Goal: Entertainment & Leisure: Consume media (video, audio)

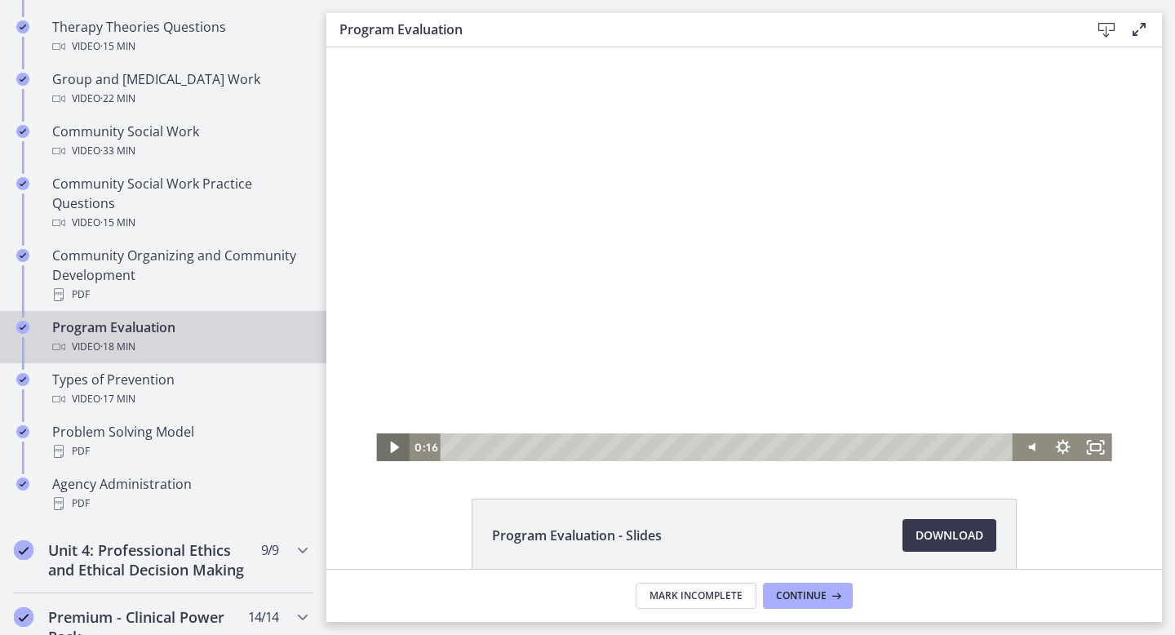
click at [398, 444] on icon "Play Video" at bounding box center [394, 447] width 33 height 28
click at [1095, 445] on icon "Fullscreen" at bounding box center [1096, 447] width 39 height 33
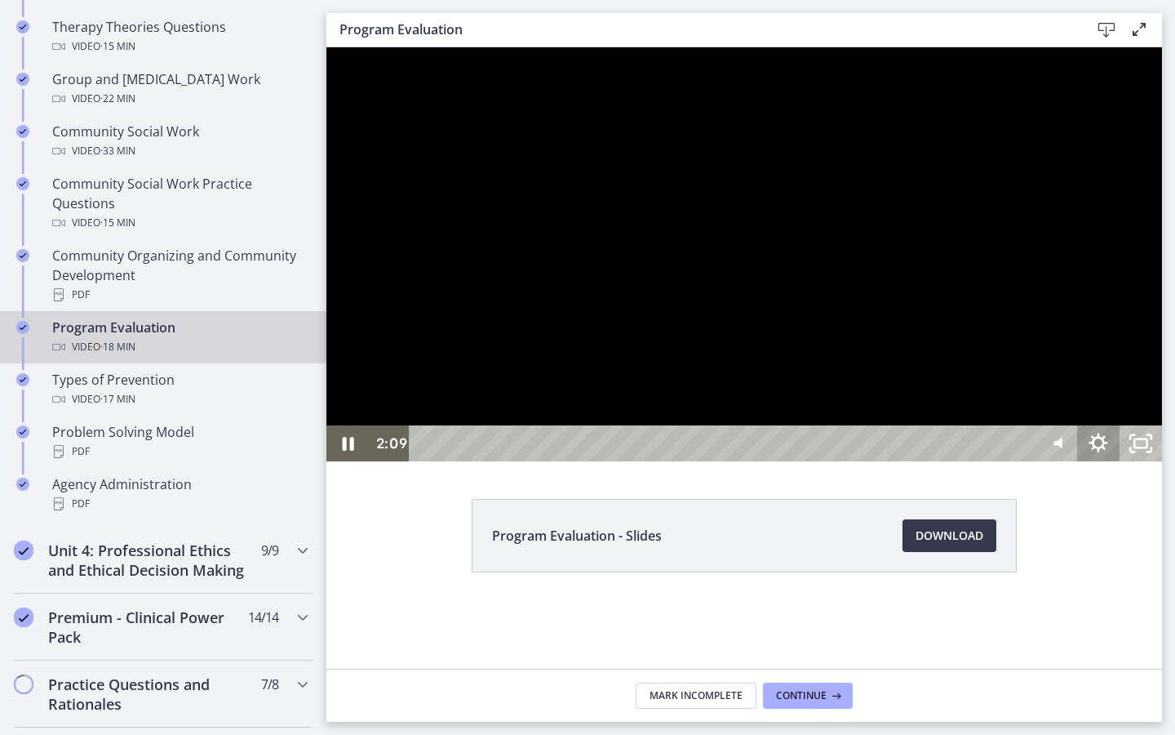
click at [1120, 461] on icon "Show settings menu" at bounding box center [1098, 443] width 42 height 36
click at [1099, 389] on span "Speed" at bounding box center [1072, 371] width 53 height 36
click at [1162, 247] on label "1x" at bounding box center [1098, 228] width 127 height 38
click at [345, 452] on icon "Pause" at bounding box center [348, 444] width 14 height 16
click at [345, 451] on icon "Play Video" at bounding box center [349, 443] width 11 height 15
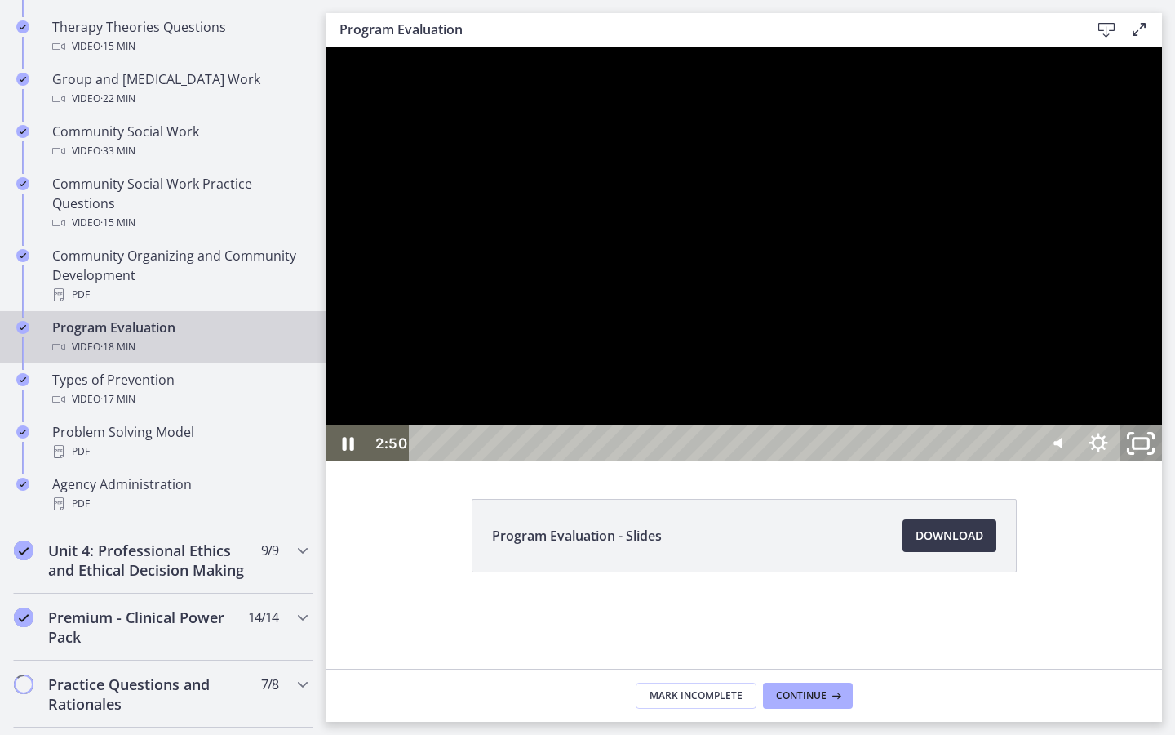
click at [1166, 465] on icon "Unfullscreen" at bounding box center [1141, 443] width 51 height 43
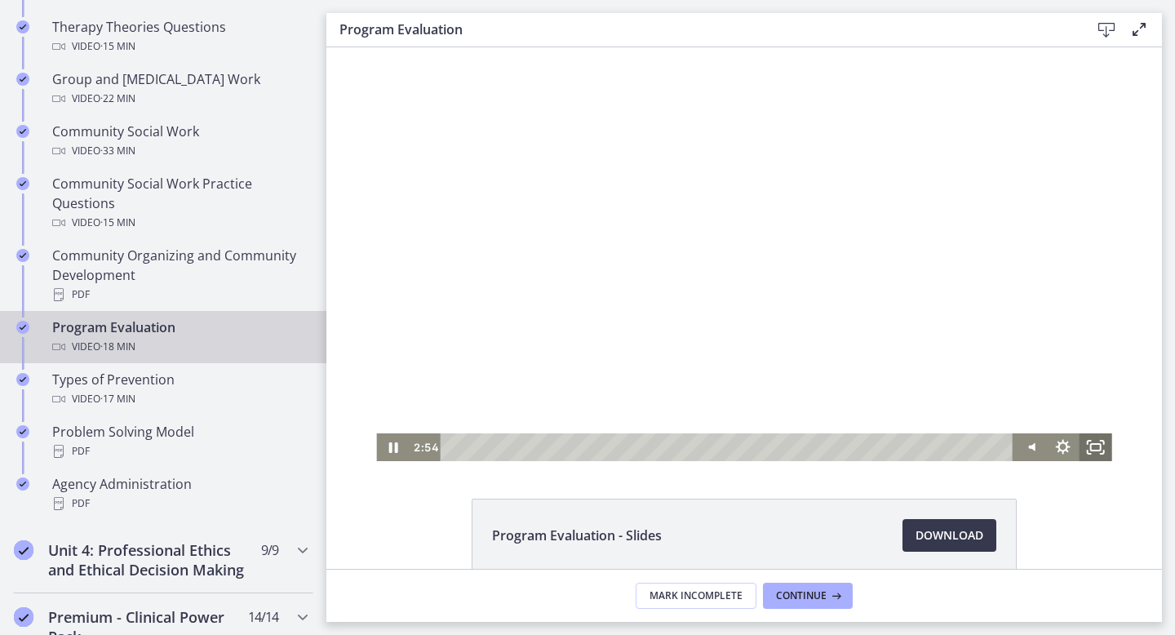
click at [1090, 446] on icon "Fullscreen" at bounding box center [1096, 447] width 33 height 28
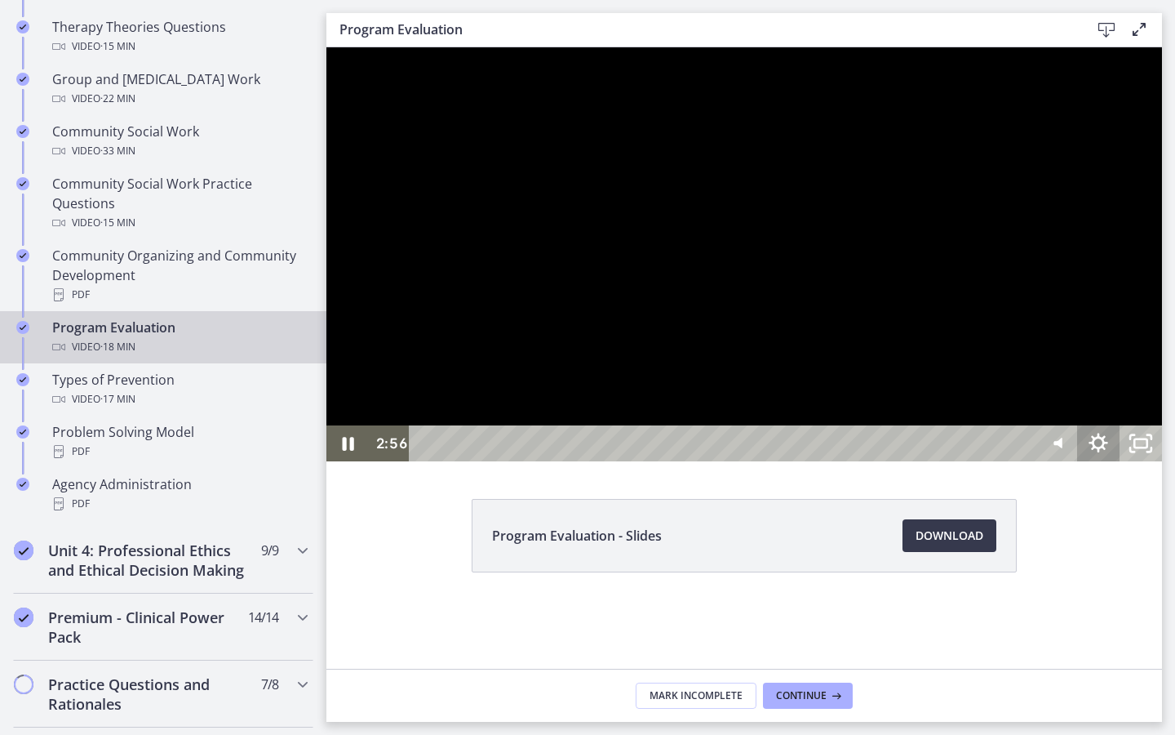
click at [1120, 461] on icon "Show settings menu" at bounding box center [1098, 443] width 42 height 36
click at [1099, 389] on span "Speed" at bounding box center [1072, 371] width 53 height 36
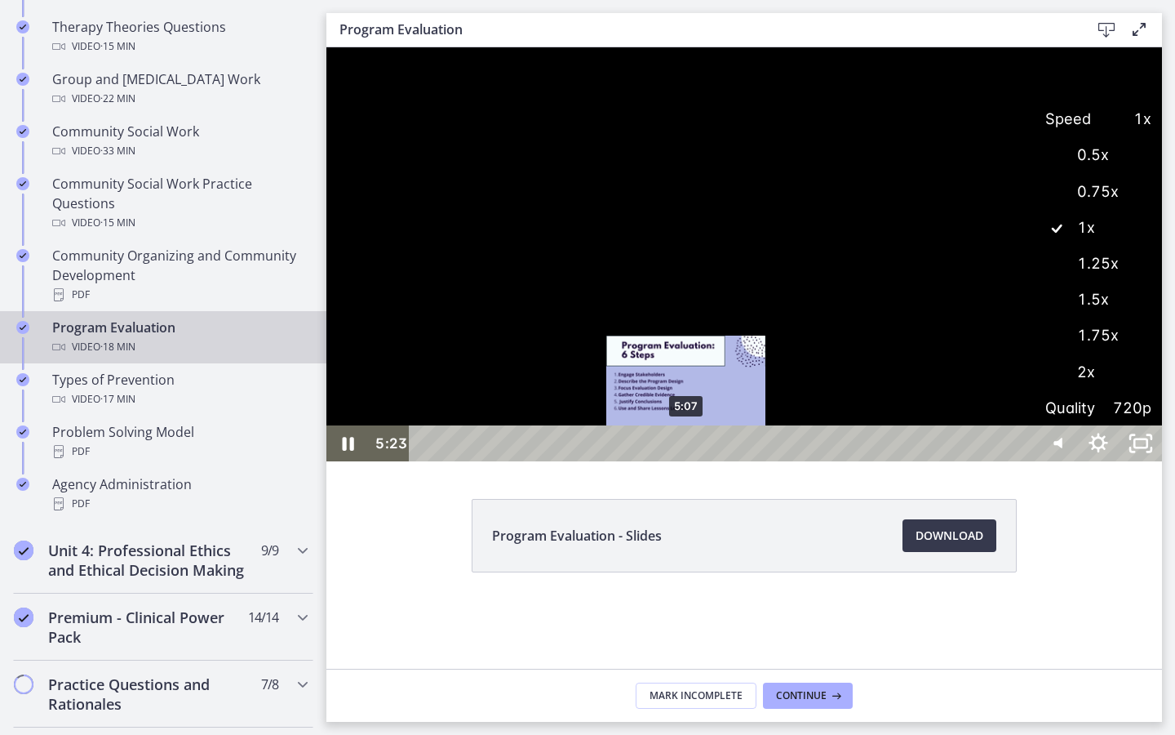
click at [687, 461] on div "5:07" at bounding box center [724, 443] width 599 height 36
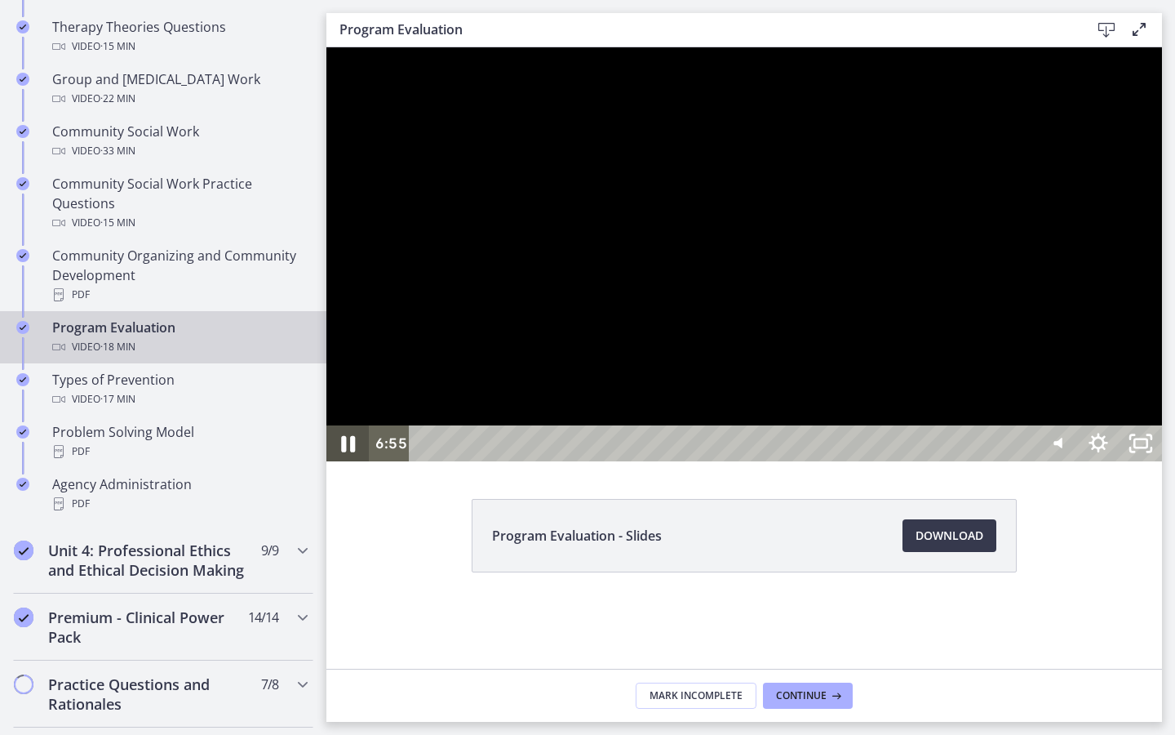
click at [345, 452] on icon "Pause" at bounding box center [348, 444] width 14 height 16
click at [345, 451] on icon "Play Video" at bounding box center [349, 443] width 11 height 15
click at [345, 452] on icon "Pause" at bounding box center [348, 444] width 14 height 16
click at [345, 451] on icon "Play Video" at bounding box center [349, 443] width 11 height 15
click at [344, 452] on icon "Pause" at bounding box center [348, 444] width 14 height 16
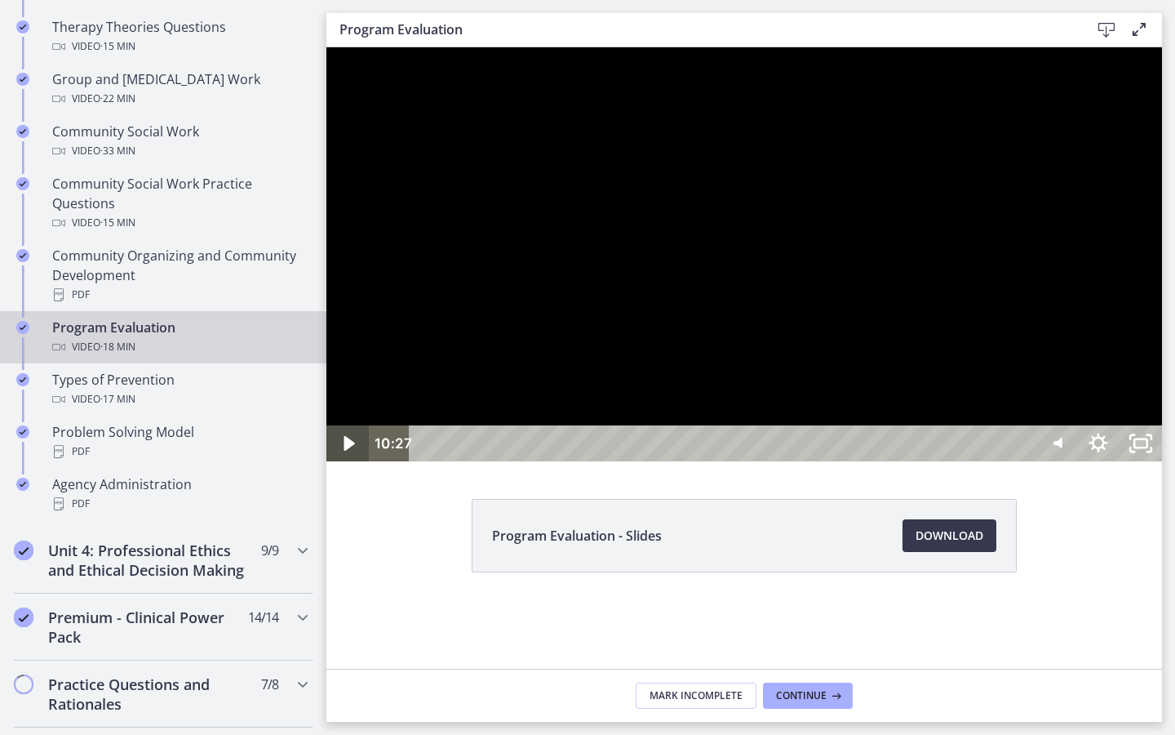
click at [344, 451] on icon "Play Video" at bounding box center [349, 443] width 11 height 15
click at [344, 451] on icon "Pause" at bounding box center [348, 444] width 11 height 14
click at [344, 451] on icon "Play Video" at bounding box center [349, 443] width 11 height 15
click at [1110, 454] on icon "Show settings menu" at bounding box center [1098, 442] width 23 height 23
click at [1162, 318] on label "1.5x" at bounding box center [1098, 300] width 127 height 38
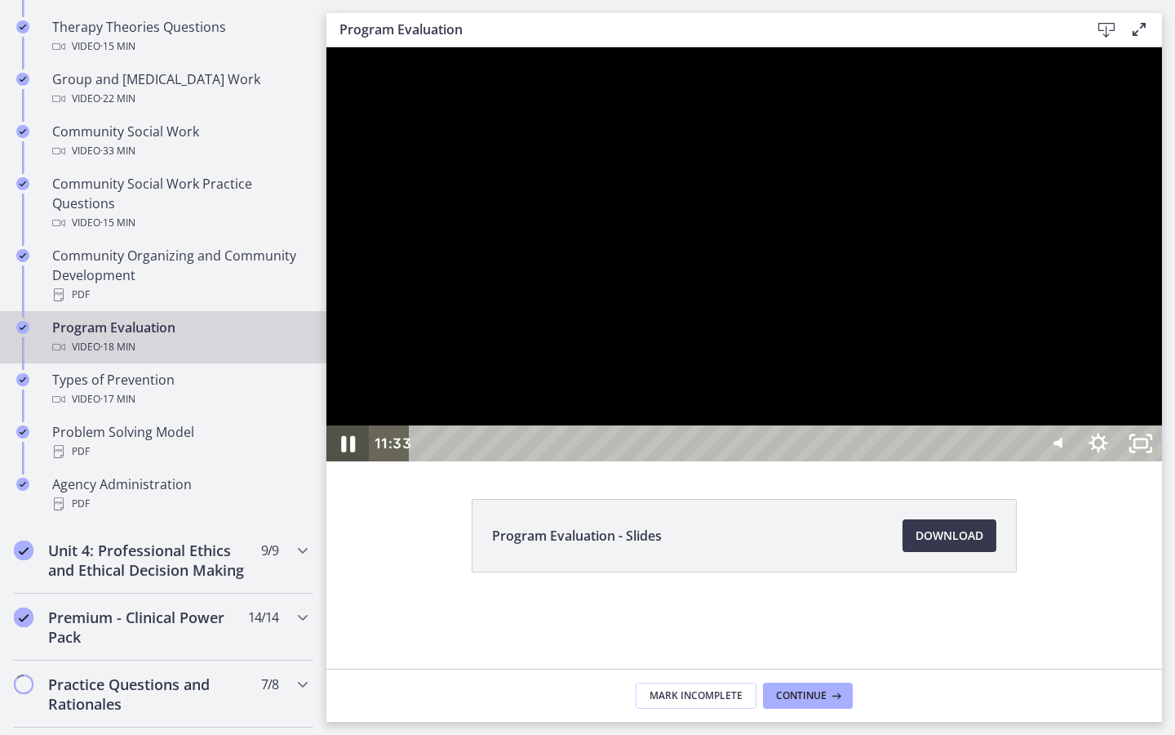
click at [334, 465] on icon "Pause" at bounding box center [347, 443] width 51 height 43
click at [1166, 465] on icon "Unfullscreen" at bounding box center [1141, 443] width 51 height 43
